Goal: Navigation & Orientation: Find specific page/section

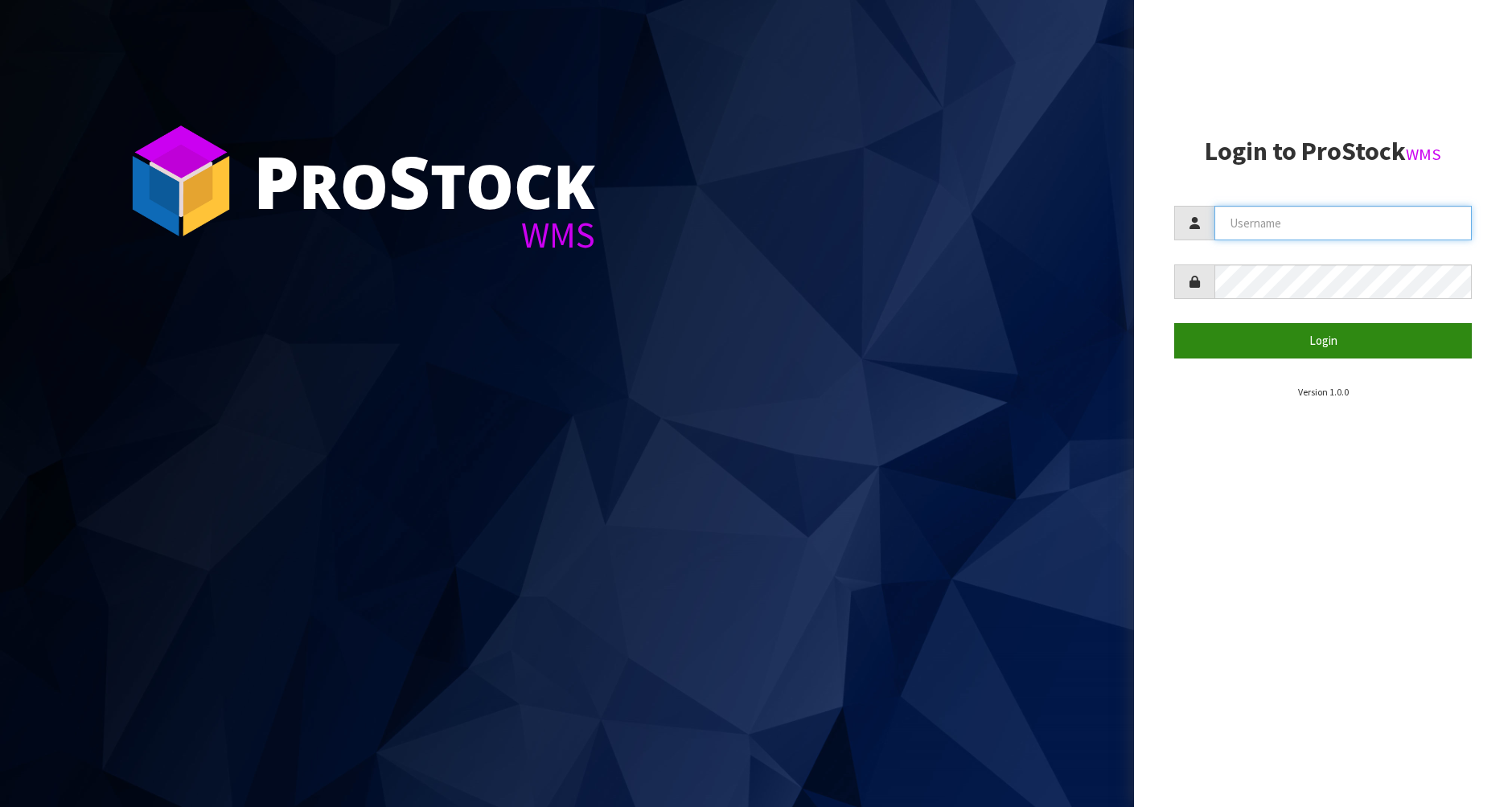
type input "[PERSON_NAME]"
click at [1321, 341] on button "Login" at bounding box center [1323, 341] width 298 height 35
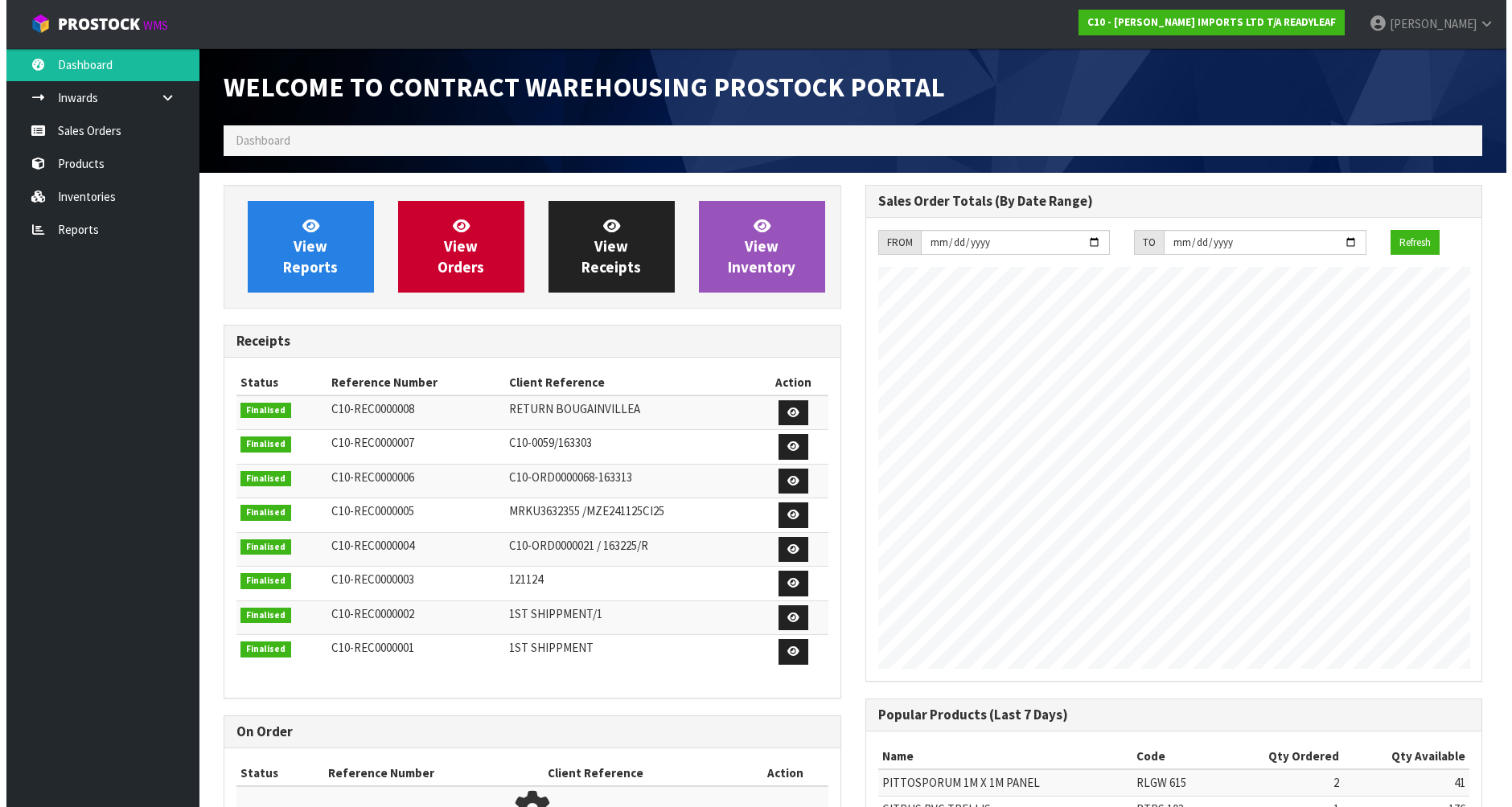
scroll to position [709, 641]
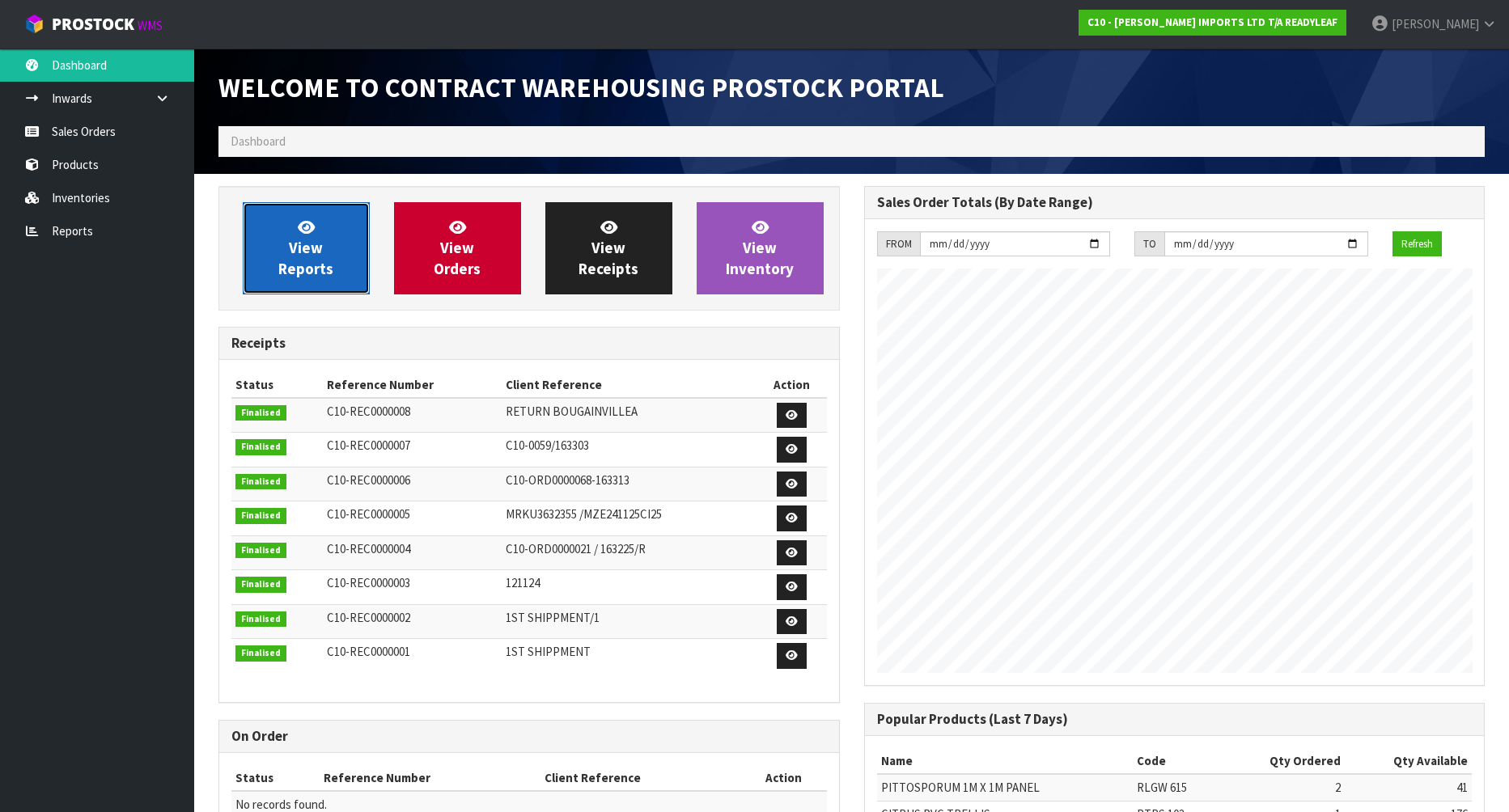
click at [311, 245] on span "View Reports" at bounding box center [305, 247] width 55 height 61
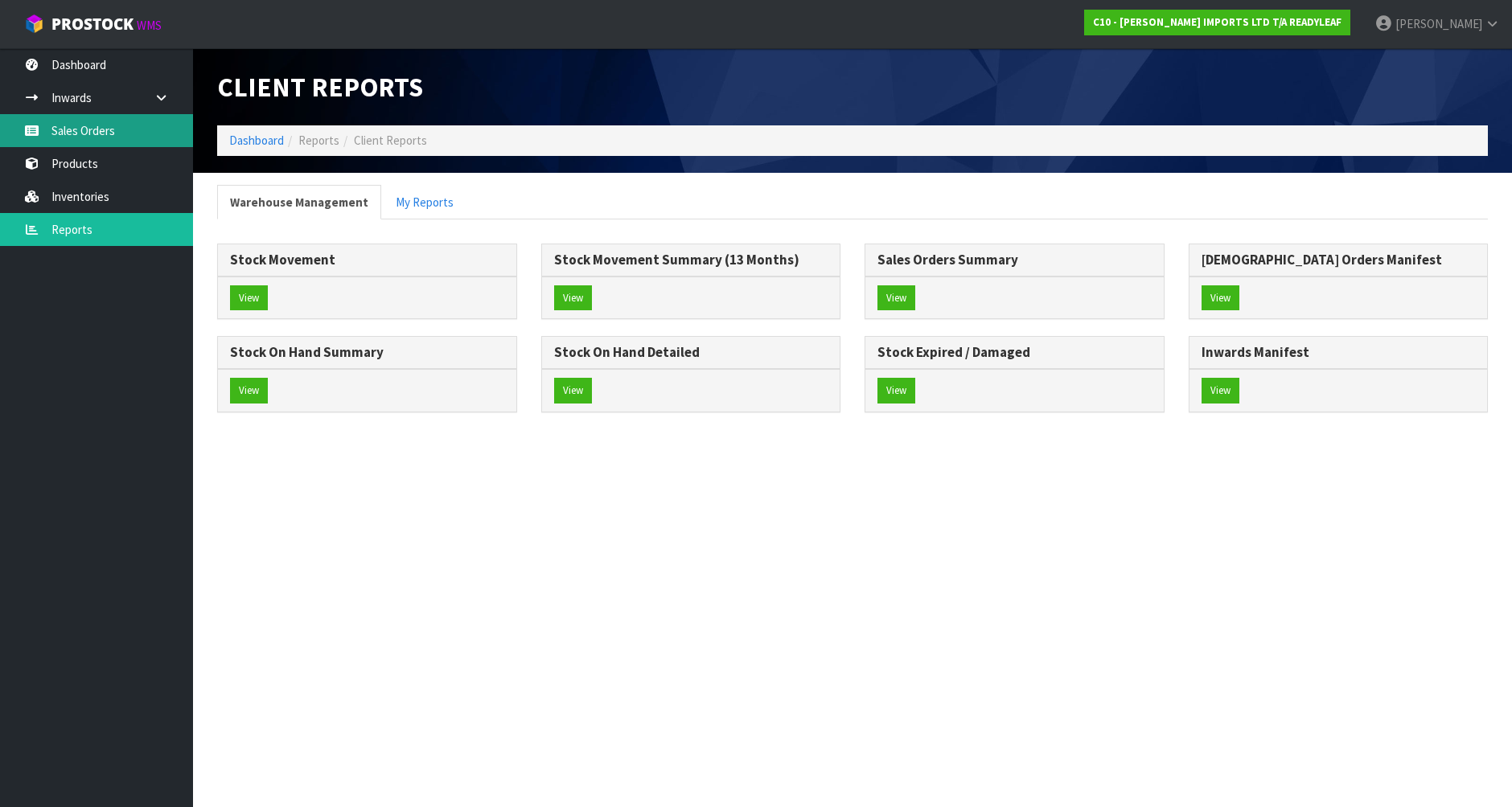
click at [82, 132] on link "Sales Orders" at bounding box center [96, 131] width 193 height 33
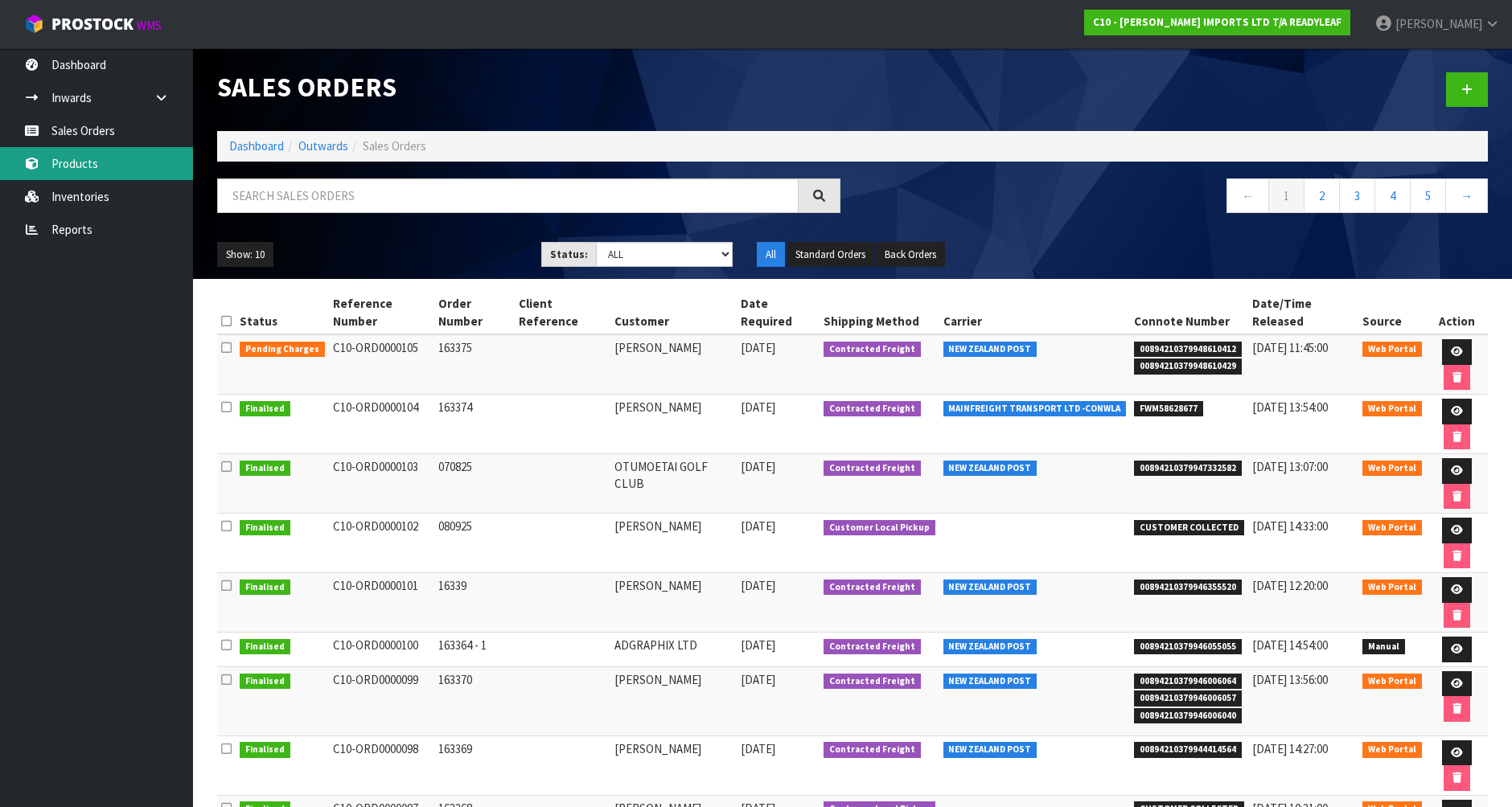
click at [76, 166] on link "Products" at bounding box center [96, 164] width 193 height 33
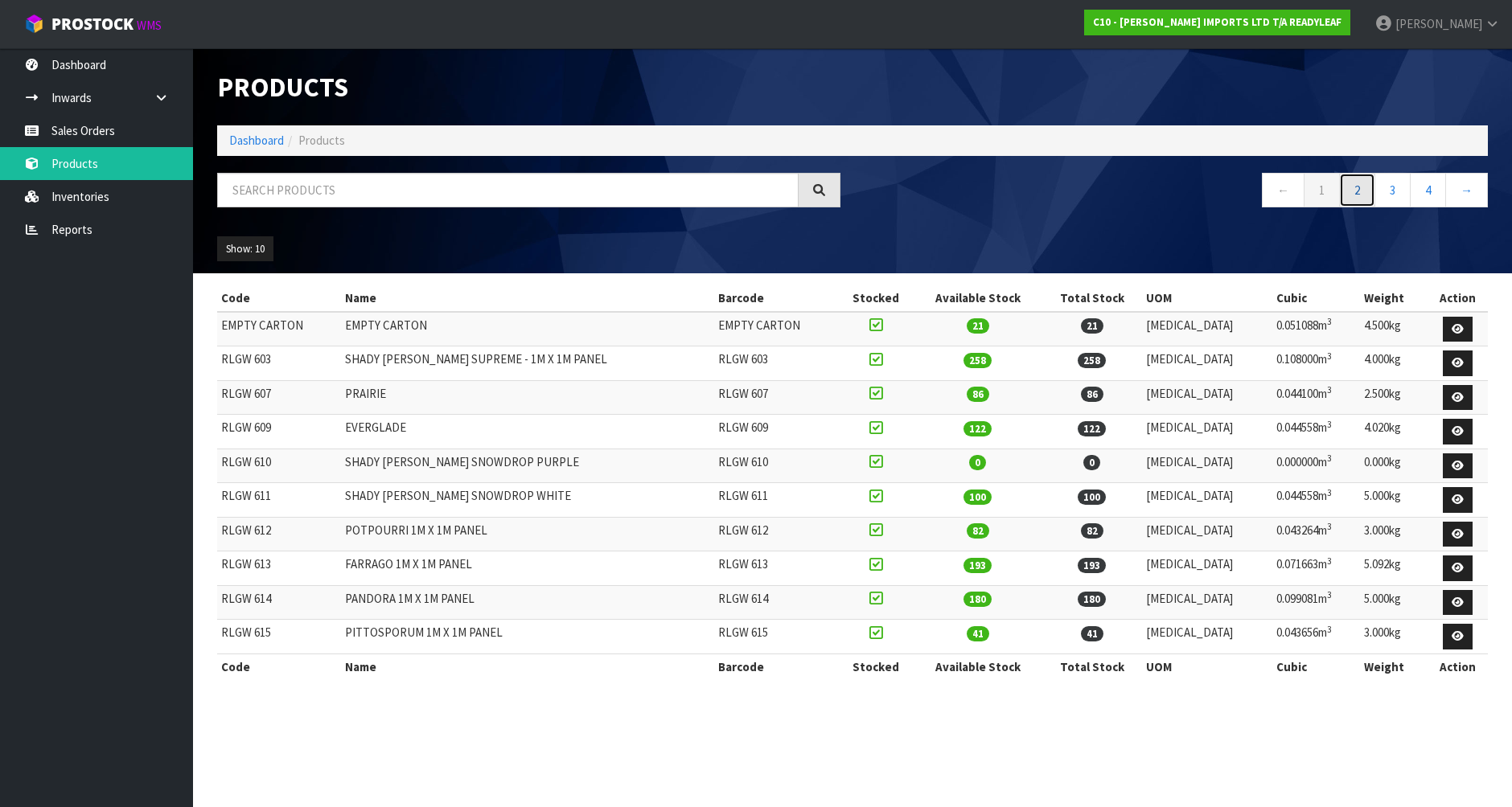
click at [1355, 188] on link "2" at bounding box center [1357, 190] width 36 height 35
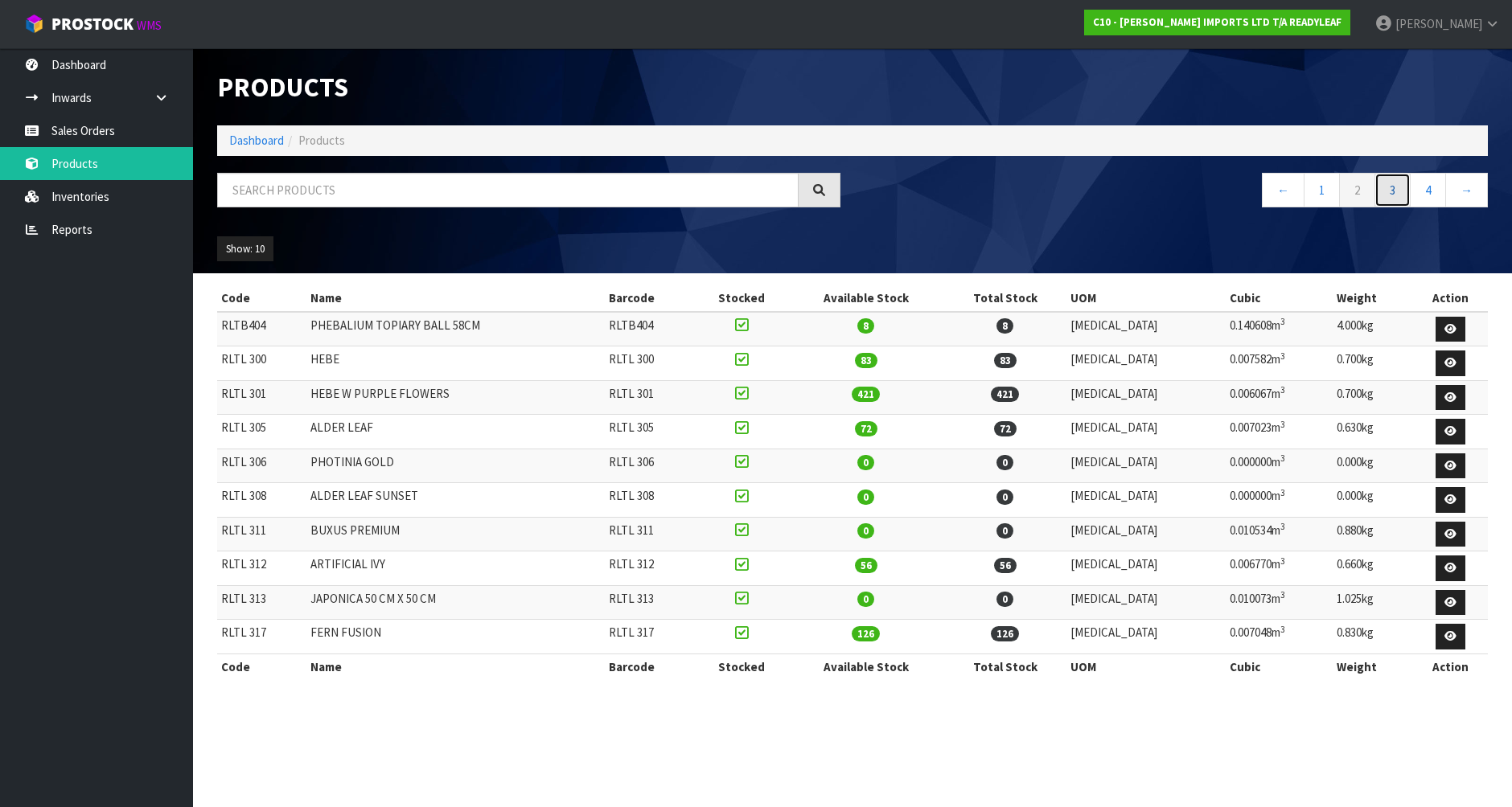
click at [1397, 189] on link "3" at bounding box center [1392, 190] width 36 height 35
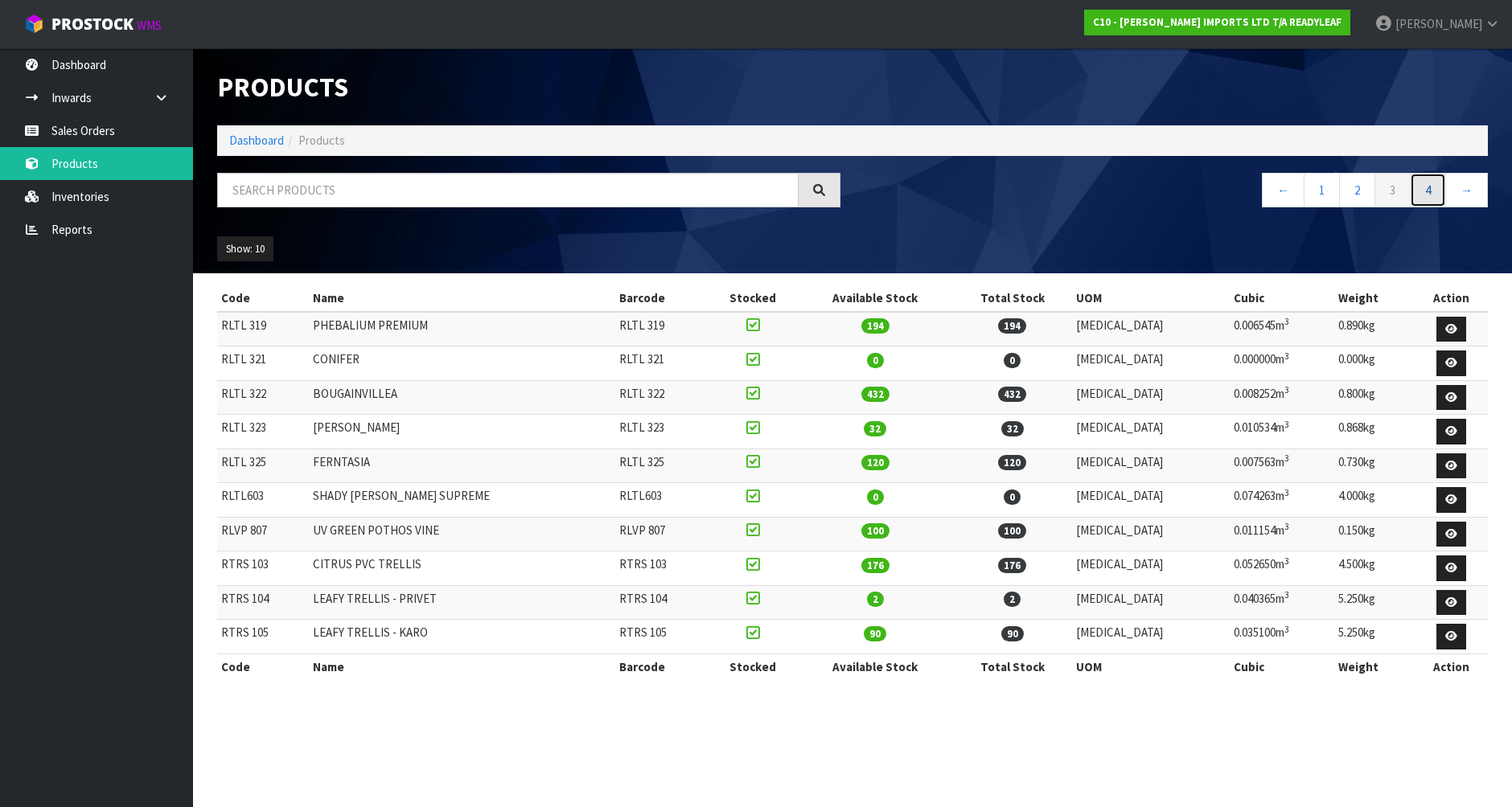
click at [1432, 188] on link "4" at bounding box center [1428, 190] width 36 height 35
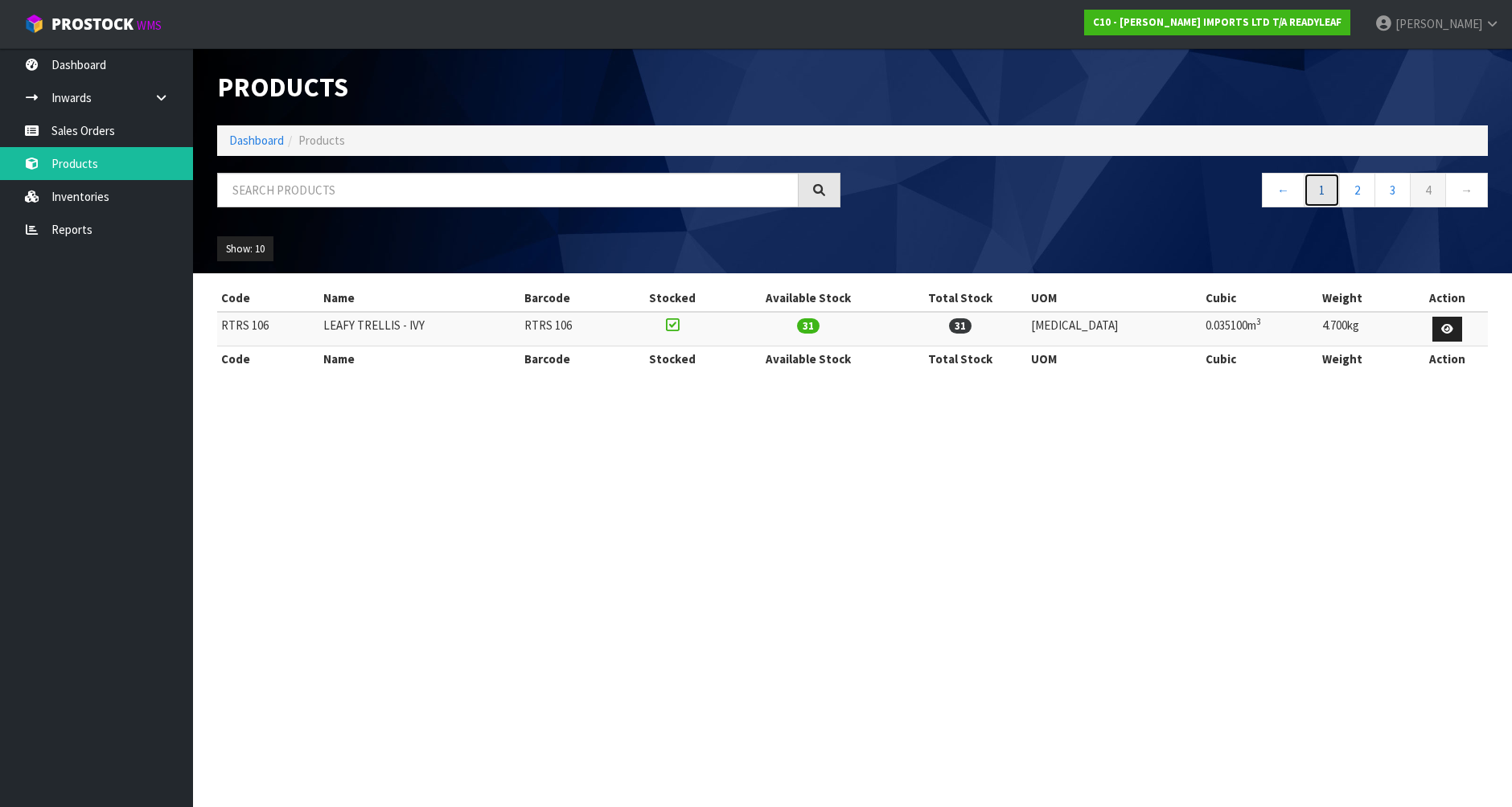
click at [1322, 193] on link "1" at bounding box center [1322, 190] width 36 height 35
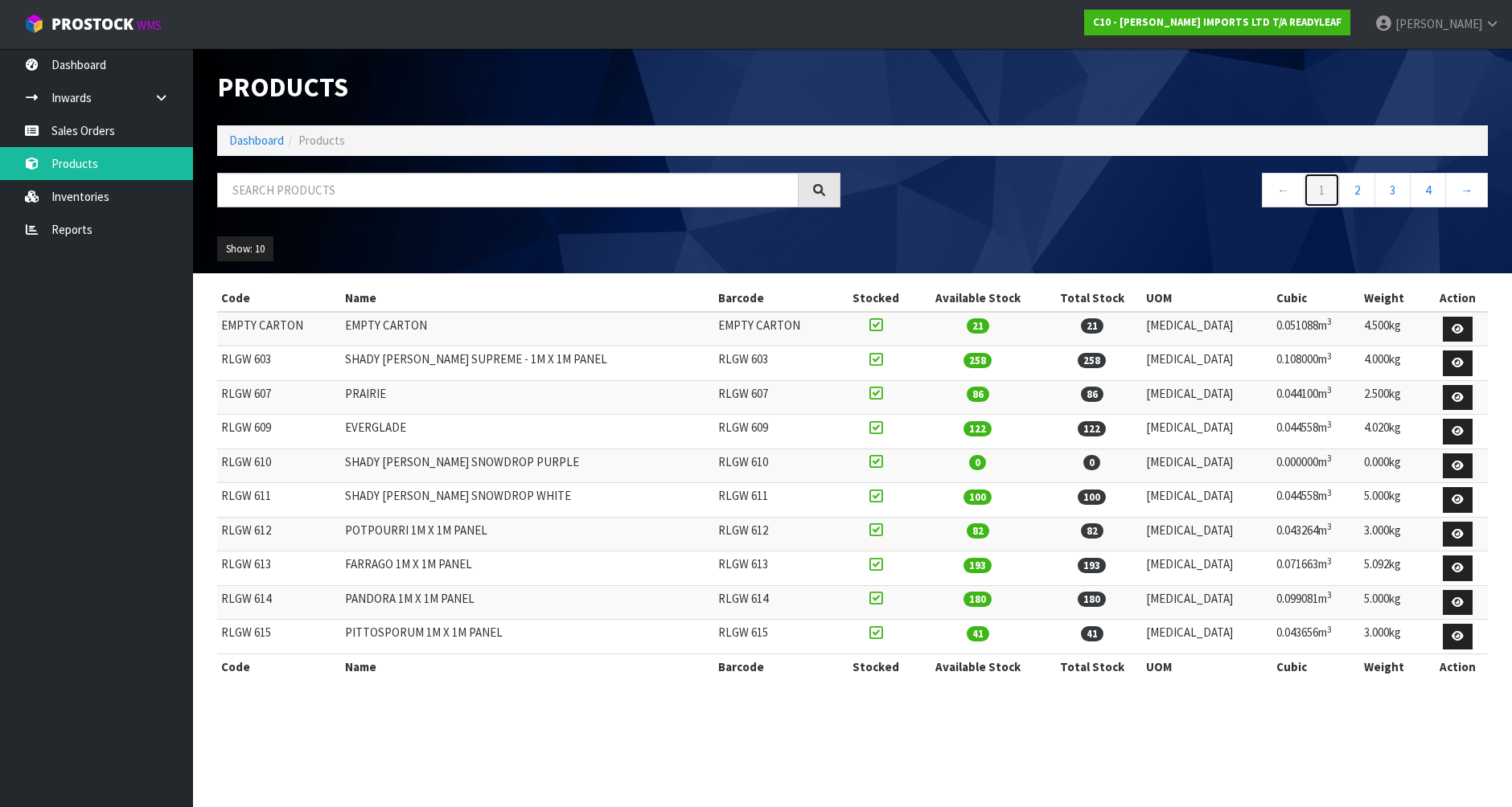
click at [1322, 193] on link "1" at bounding box center [1322, 190] width 36 height 35
